Goal: Check status: Check status

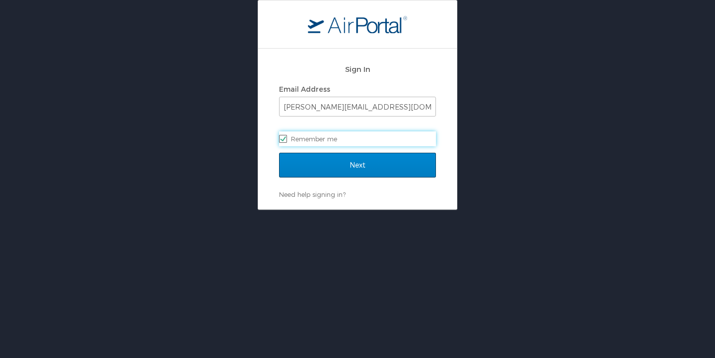
click at [368, 166] on input "Next" at bounding box center [357, 165] width 157 height 25
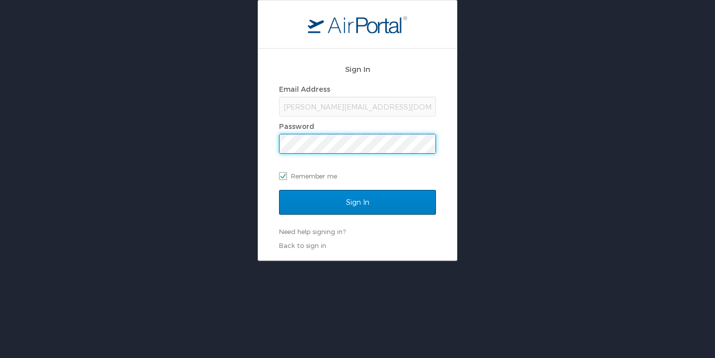
click at [356, 205] on input "Sign In" at bounding box center [357, 202] width 157 height 25
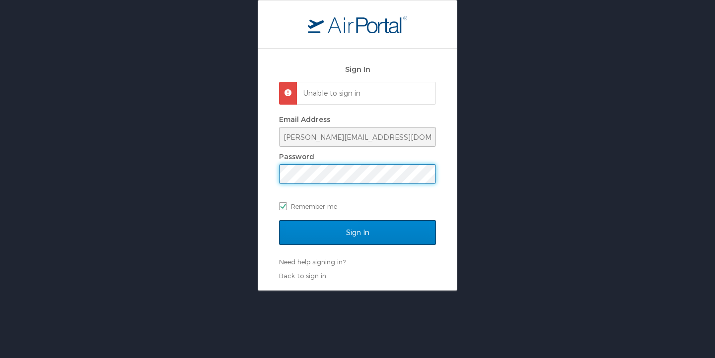
click at [335, 229] on input "Sign In" at bounding box center [357, 232] width 157 height 25
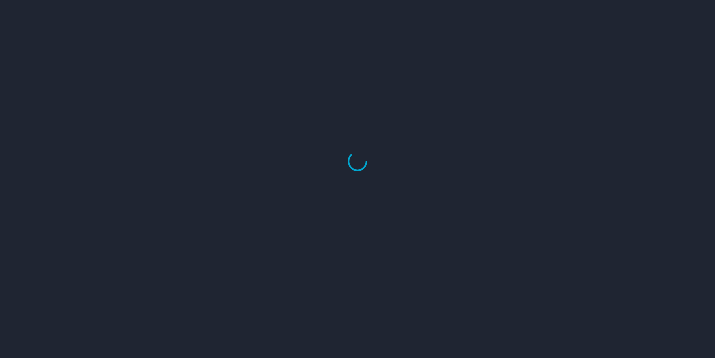
select select "US"
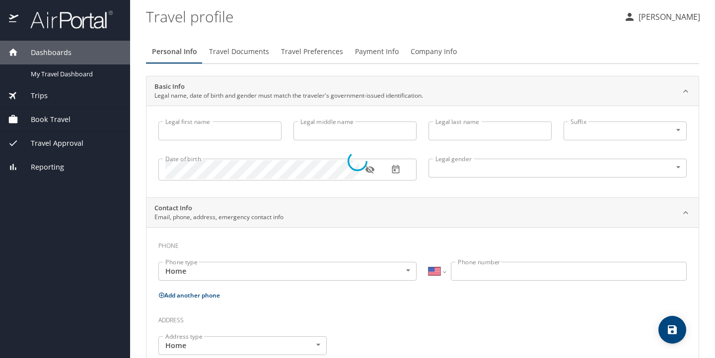
type input "CLARENCE"
type input "MUHAMMAD"
type input "Male"
type input "TINA"
type input "MUHAMMAD"
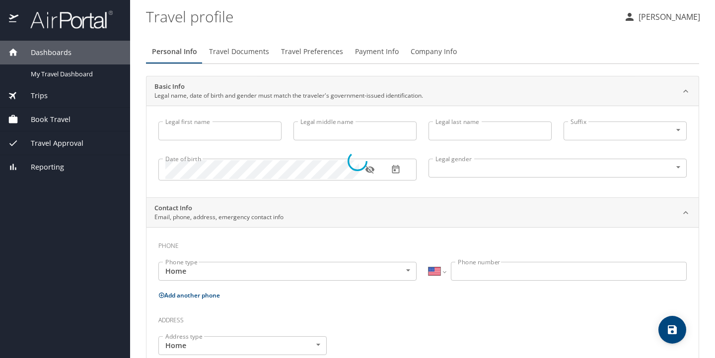
type input "(901) 574-8538"
select select "US"
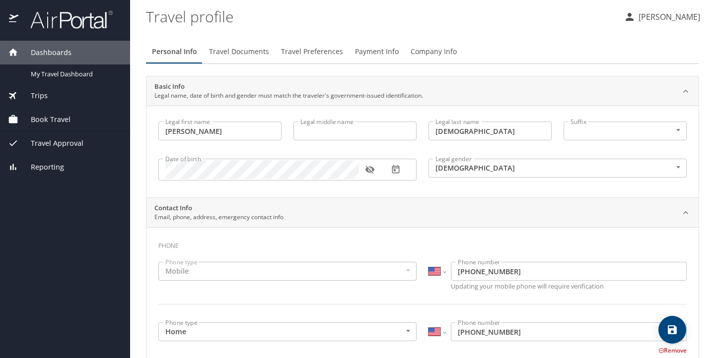
click at [40, 94] on span "Trips" at bounding box center [32, 95] width 29 height 11
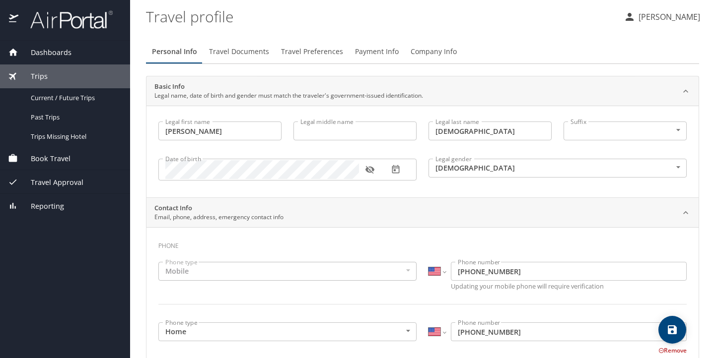
click at [44, 78] on span "Trips" at bounding box center [32, 76] width 29 height 11
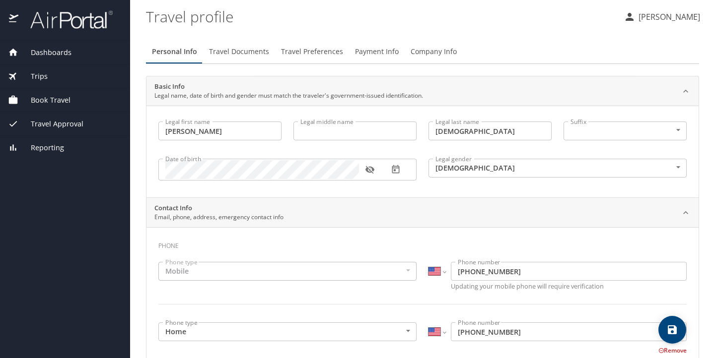
click at [42, 79] on span "Trips" at bounding box center [32, 76] width 29 height 11
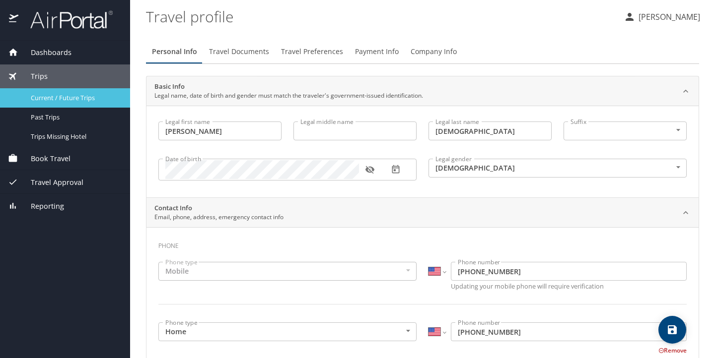
click at [55, 98] on span "Current / Future Trips" at bounding box center [74, 97] width 87 height 9
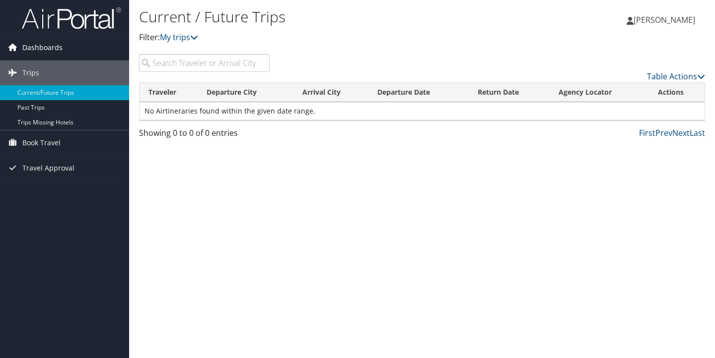
click at [49, 41] on span "Dashboards" at bounding box center [42, 47] width 40 height 25
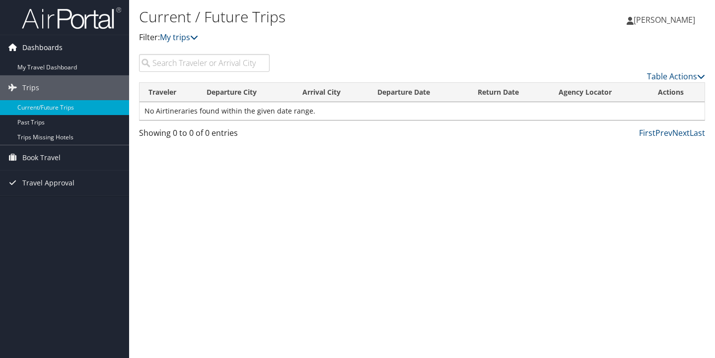
click at [57, 47] on span "Dashboards" at bounding box center [42, 47] width 40 height 25
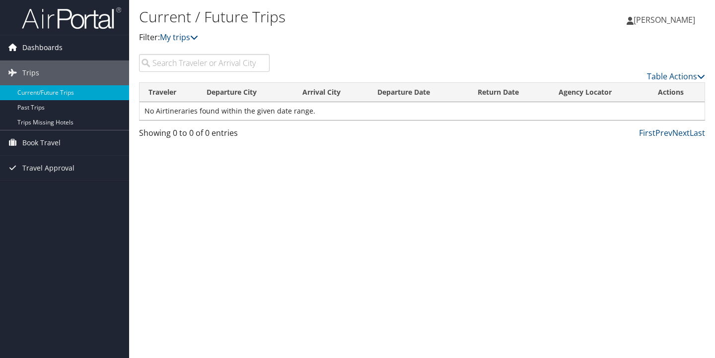
click at [33, 43] on span "Dashboards" at bounding box center [42, 47] width 40 height 25
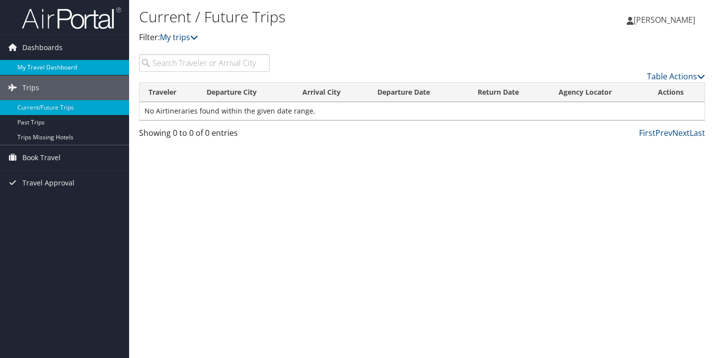
click at [33, 66] on link "My Travel Dashboard" at bounding box center [64, 67] width 129 height 15
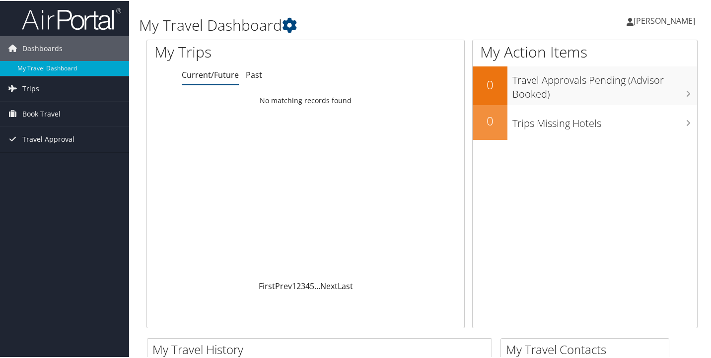
click at [29, 114] on span "Book Travel" at bounding box center [41, 113] width 38 height 25
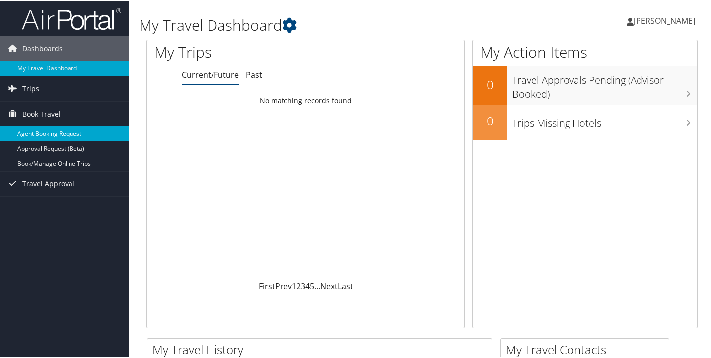
click at [30, 135] on link "Agent Booking Request" at bounding box center [64, 133] width 129 height 15
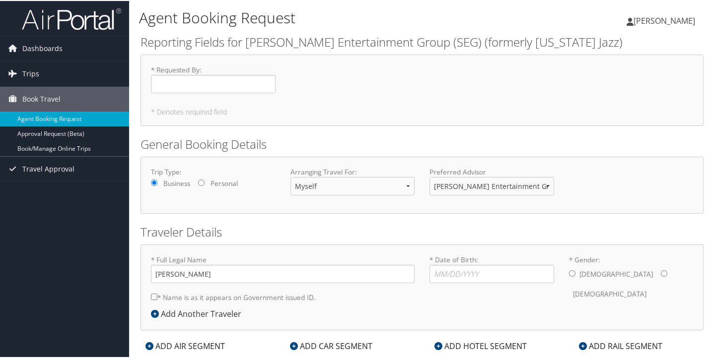
click at [703, 196] on div "Agent Booking Request [PERSON_NAME] [PERSON_NAME] My Settings Travel Agency Con…" at bounding box center [422, 190] width 586 height 381
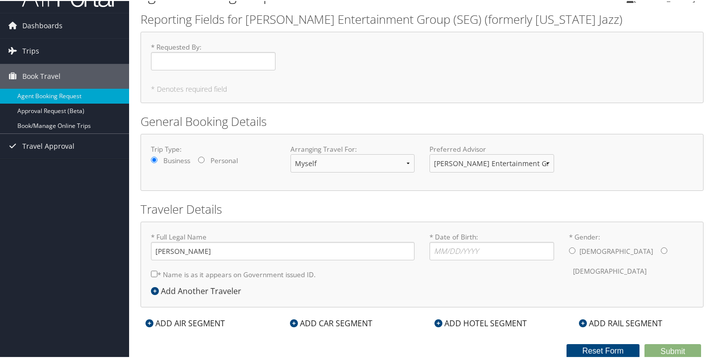
scroll to position [22, 0]
click at [709, 165] on div "Agent Booking Request [PERSON_NAME] [PERSON_NAME] My Settings Travel Agency Con…" at bounding box center [422, 168] width 586 height 381
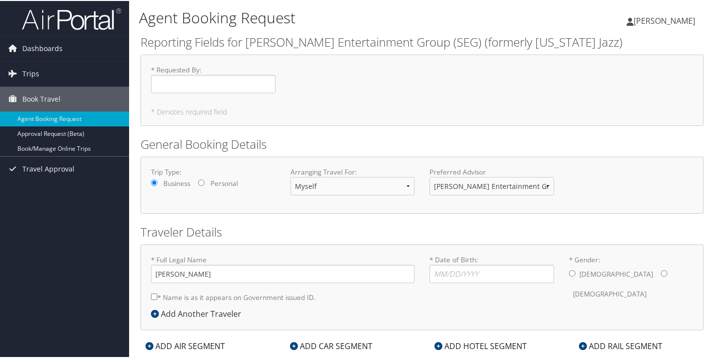
scroll to position [0, 0]
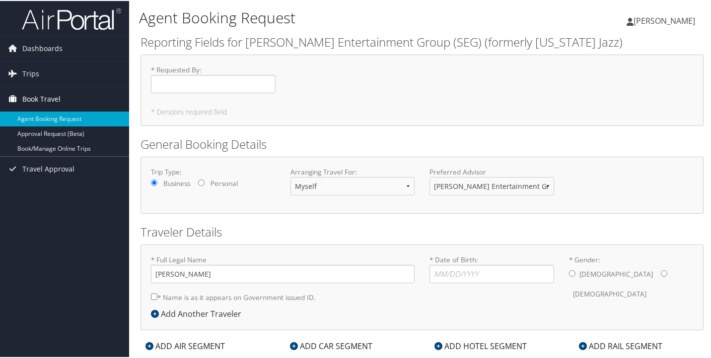
click at [49, 98] on span "Book Travel" at bounding box center [41, 98] width 38 height 25
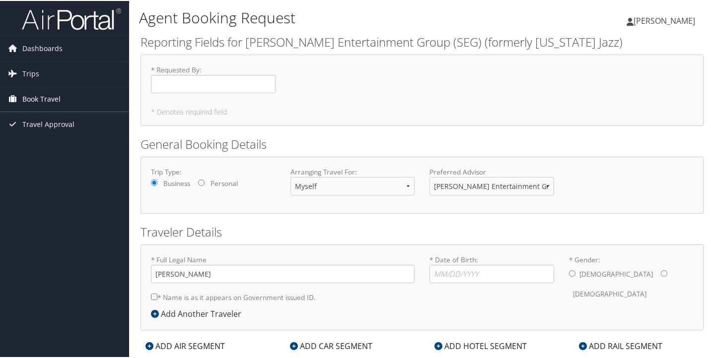
click at [48, 97] on span "Book Travel" at bounding box center [41, 98] width 38 height 25
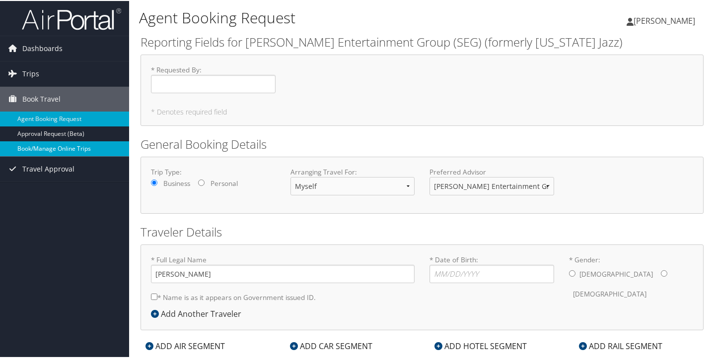
click at [49, 150] on link "Book/Manage Online Trips" at bounding box center [64, 147] width 129 height 15
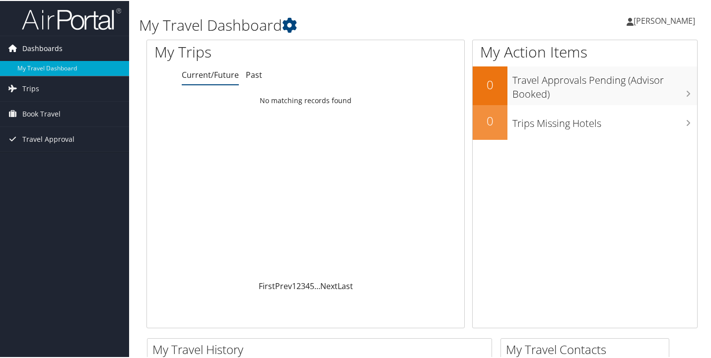
click at [53, 44] on span "Dashboards" at bounding box center [42, 47] width 40 height 25
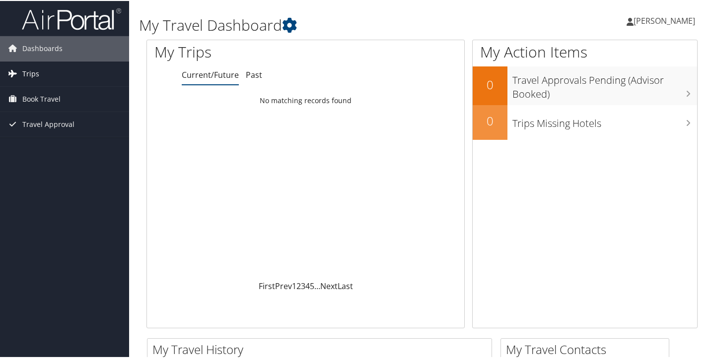
click at [29, 75] on span "Trips" at bounding box center [30, 73] width 17 height 25
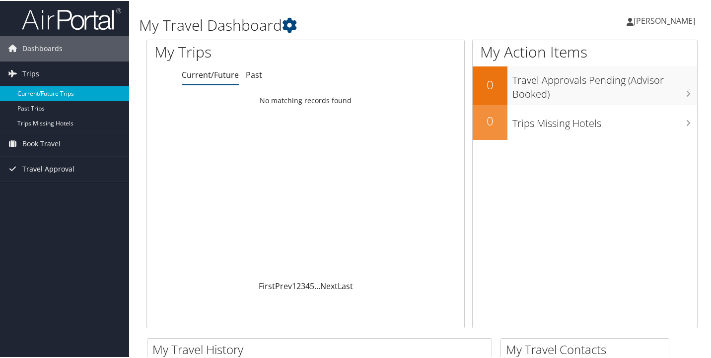
click at [27, 93] on link "Current/Future Trips" at bounding box center [64, 92] width 129 height 15
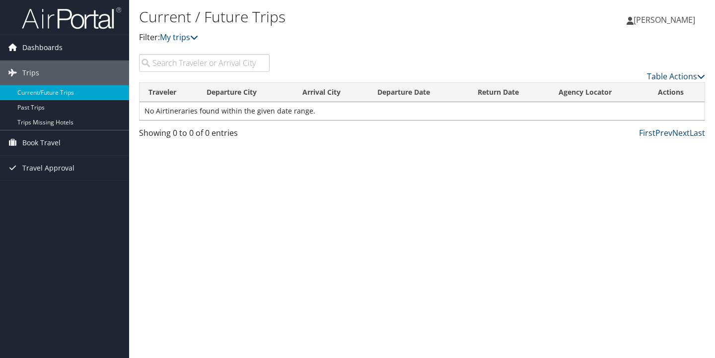
click at [59, 45] on span "Dashboards" at bounding box center [42, 47] width 40 height 25
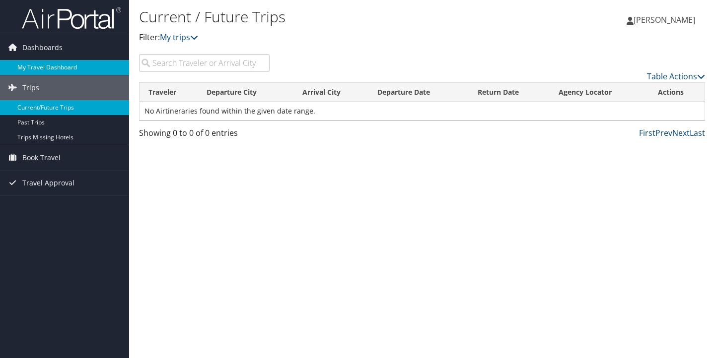
click at [47, 68] on link "My Travel Dashboard" at bounding box center [64, 67] width 129 height 15
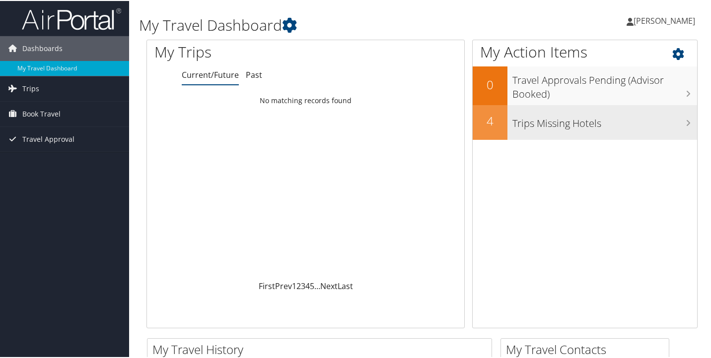
click at [529, 128] on h3 "Trips Missing Hotels" at bounding box center [604, 120] width 185 height 19
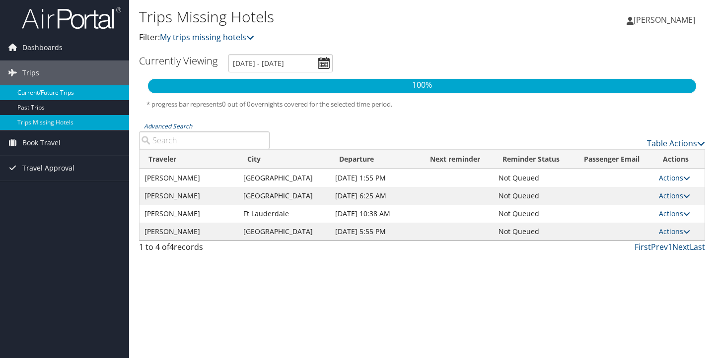
click at [47, 94] on link "Current/Future Trips" at bounding box center [64, 92] width 129 height 15
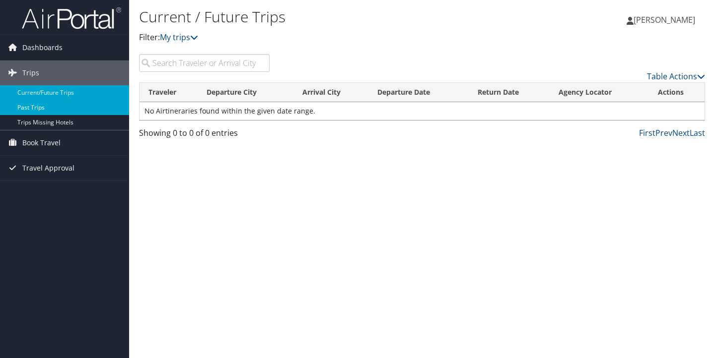
click at [36, 109] on link "Past Trips" at bounding box center [64, 107] width 129 height 15
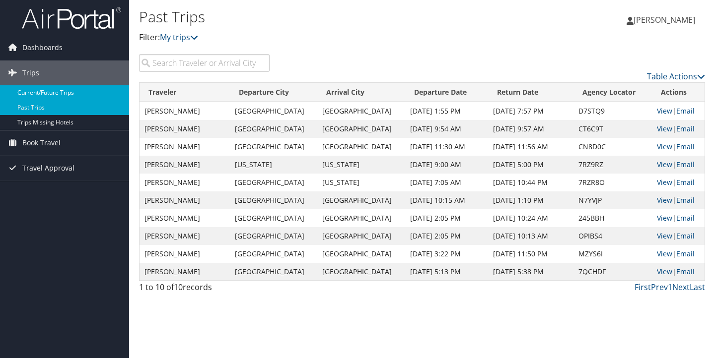
click at [45, 89] on link "Current/Future Trips" at bounding box center [64, 92] width 129 height 15
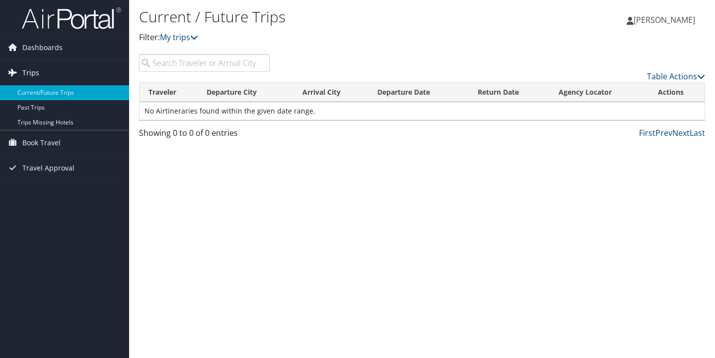
click at [37, 71] on span "Trips" at bounding box center [30, 73] width 17 height 25
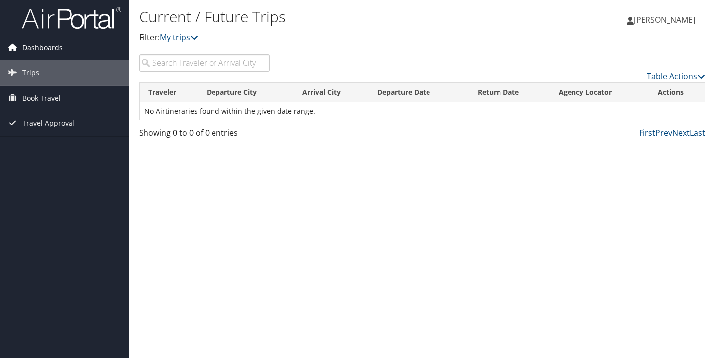
click at [83, 49] on link "Dashboards" at bounding box center [64, 47] width 129 height 25
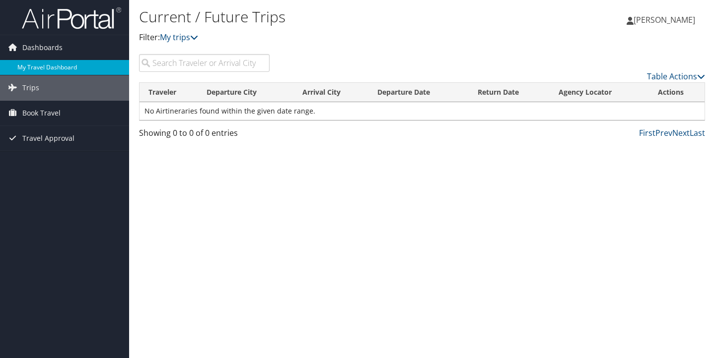
click at [75, 69] on link "My Travel Dashboard" at bounding box center [64, 67] width 129 height 15
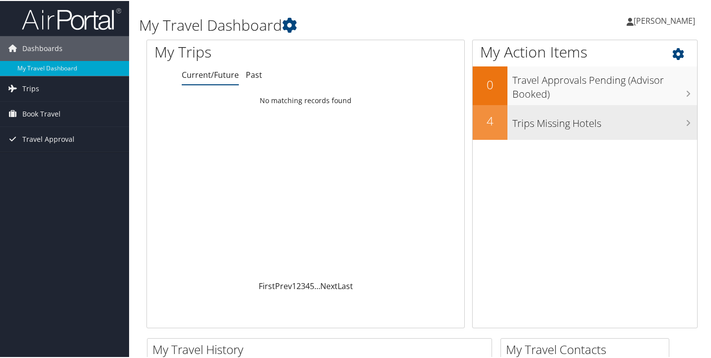
click at [544, 126] on h3 "Trips Missing Hotels" at bounding box center [604, 120] width 185 height 19
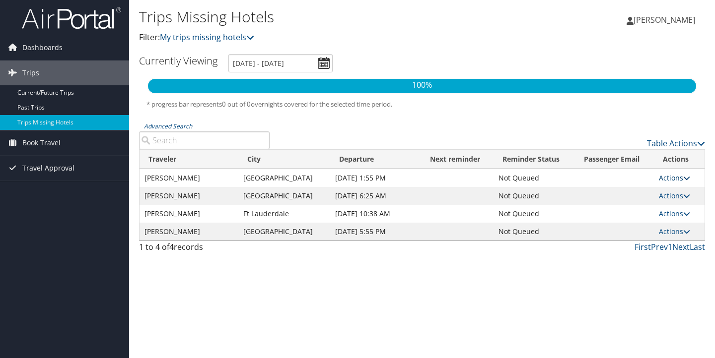
click at [687, 178] on icon at bounding box center [686, 178] width 7 height 7
click at [657, 208] on link "View Itinerary" at bounding box center [652, 209] width 69 height 17
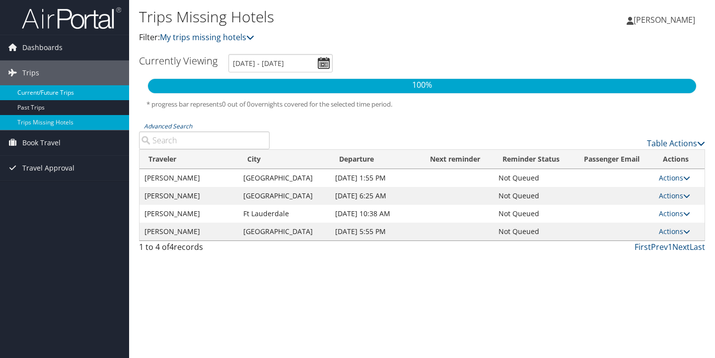
click at [33, 92] on link "Current/Future Trips" at bounding box center [64, 92] width 129 height 15
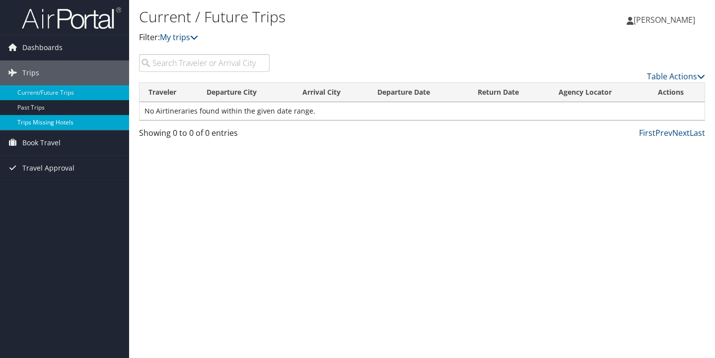
click at [38, 122] on link "Trips Missing Hotels" at bounding box center [64, 122] width 129 height 15
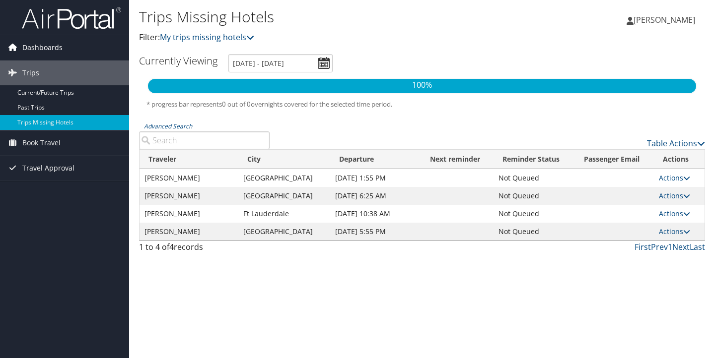
click at [48, 47] on span "Dashboards" at bounding box center [42, 47] width 40 height 25
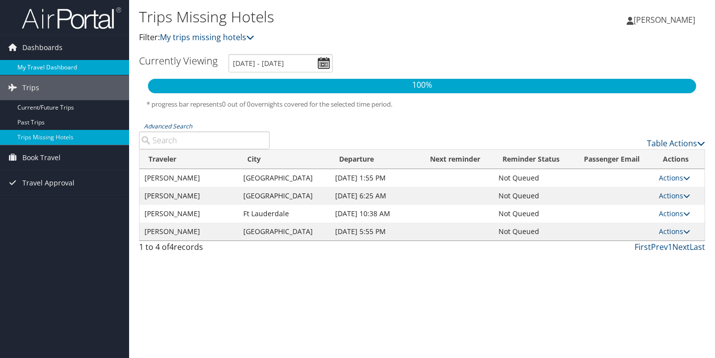
click at [46, 64] on link "My Travel Dashboard" at bounding box center [64, 67] width 129 height 15
